Goal: Task Accomplishment & Management: Complete application form

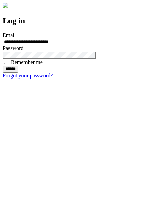
type input "**********"
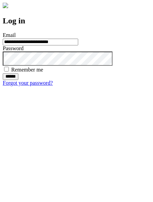
click at [18, 80] on input "******" at bounding box center [11, 76] width 16 height 7
